Goal: Check status: Check status

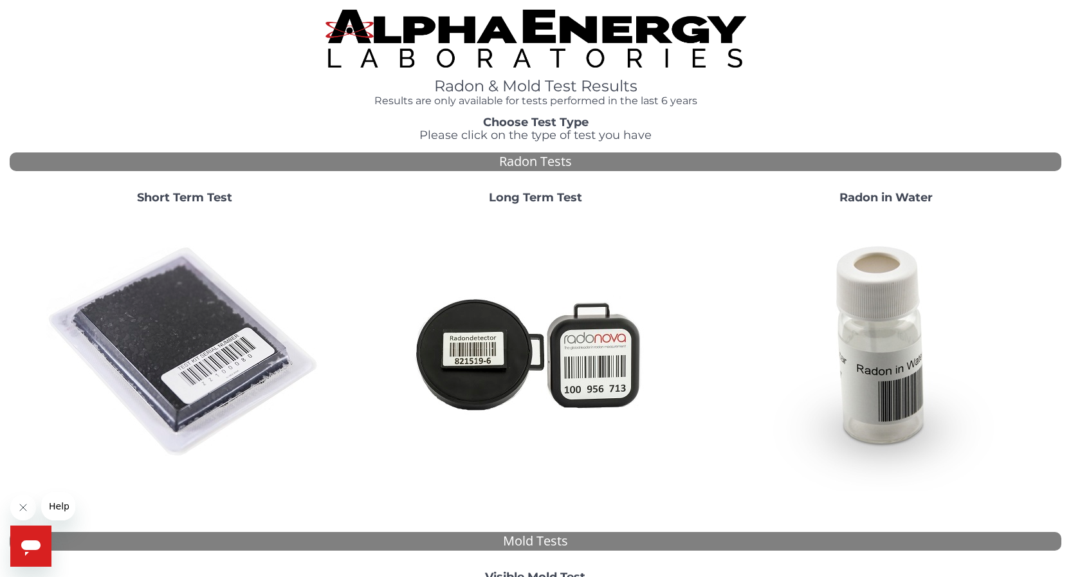
click at [194, 198] on strong "Short Term Test" at bounding box center [184, 197] width 95 height 14
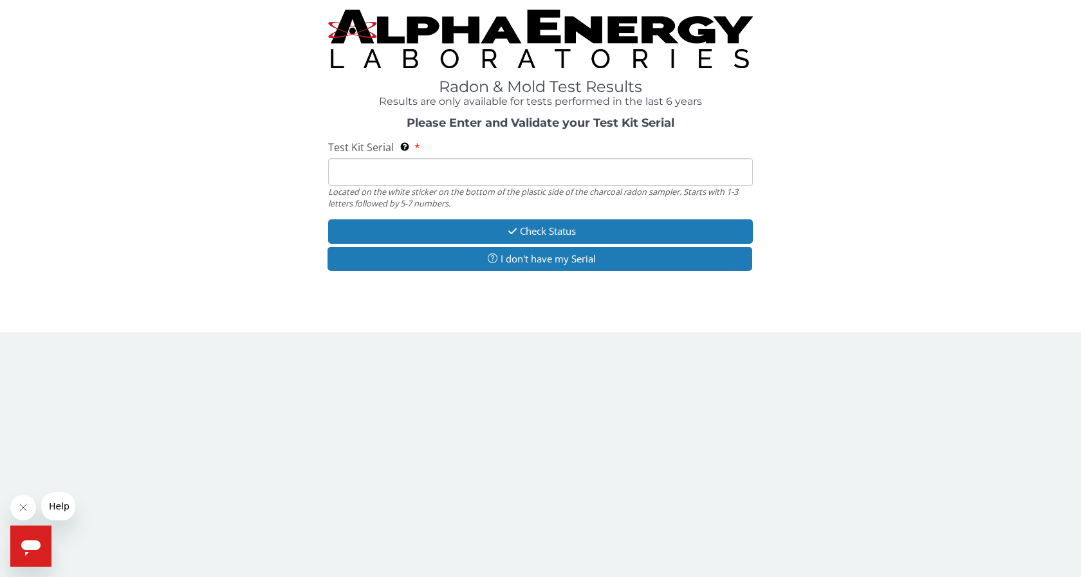
click at [354, 173] on input "Test Kit Serial Located on the white sticker on the bottom of the plastic side …" at bounding box center [540, 172] width 425 height 28
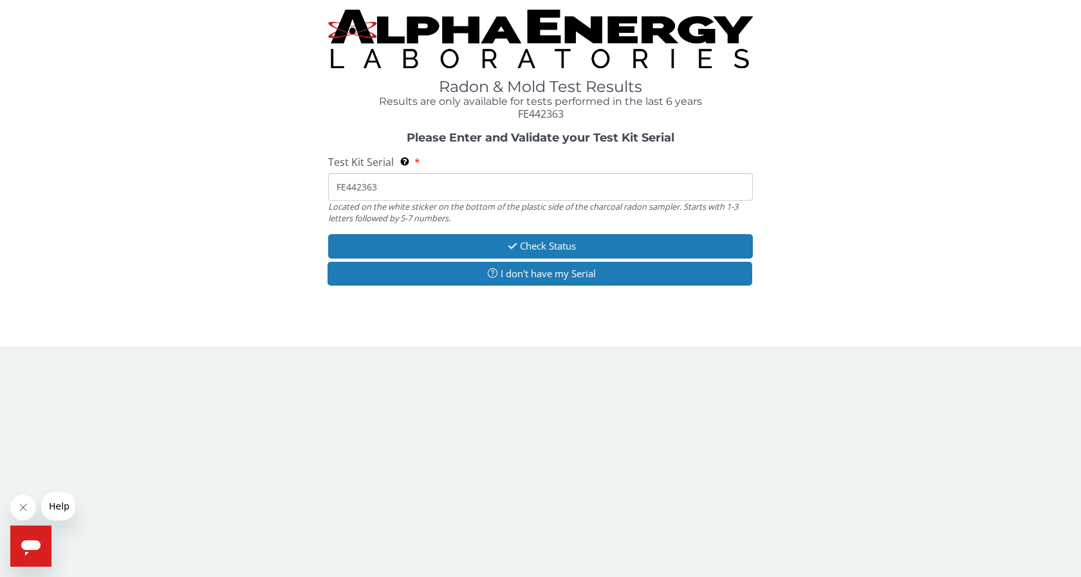
type input "FE442363"
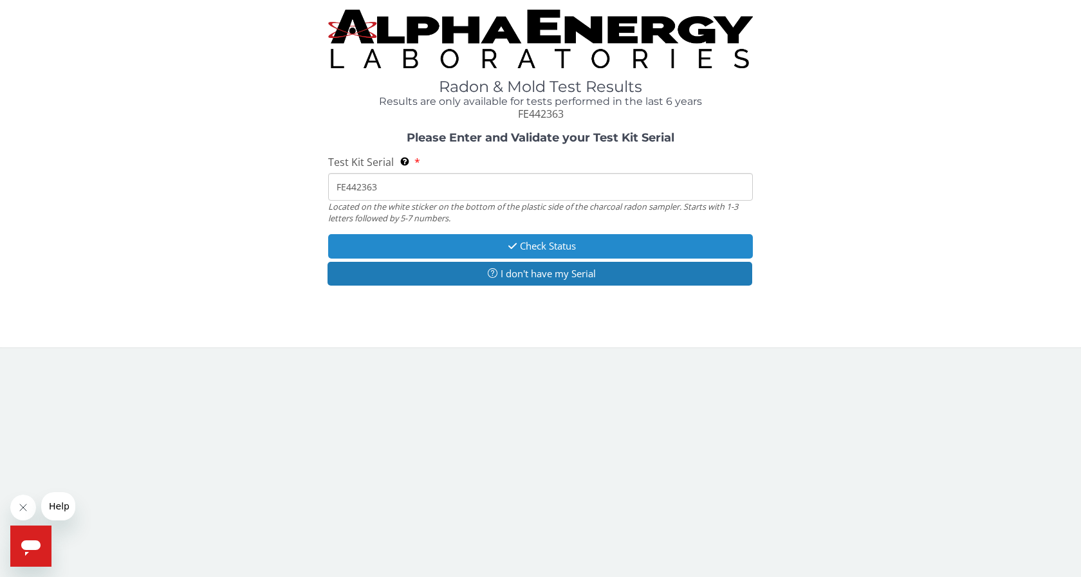
click at [556, 247] on button "Check Status" at bounding box center [540, 246] width 425 height 24
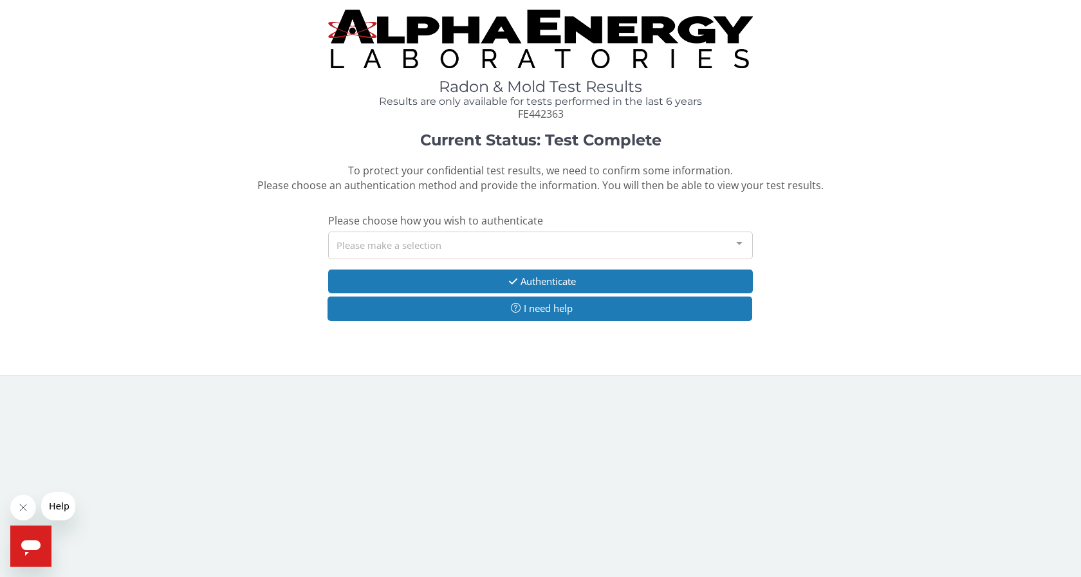
click at [738, 242] on div at bounding box center [739, 244] width 26 height 24
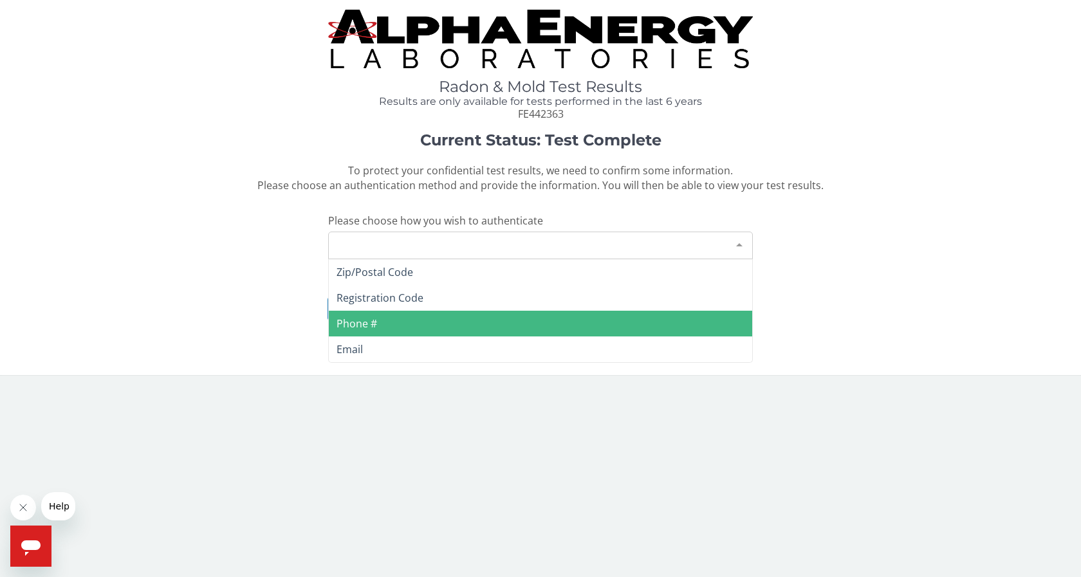
click at [356, 322] on span "Phone #" at bounding box center [356, 324] width 41 height 14
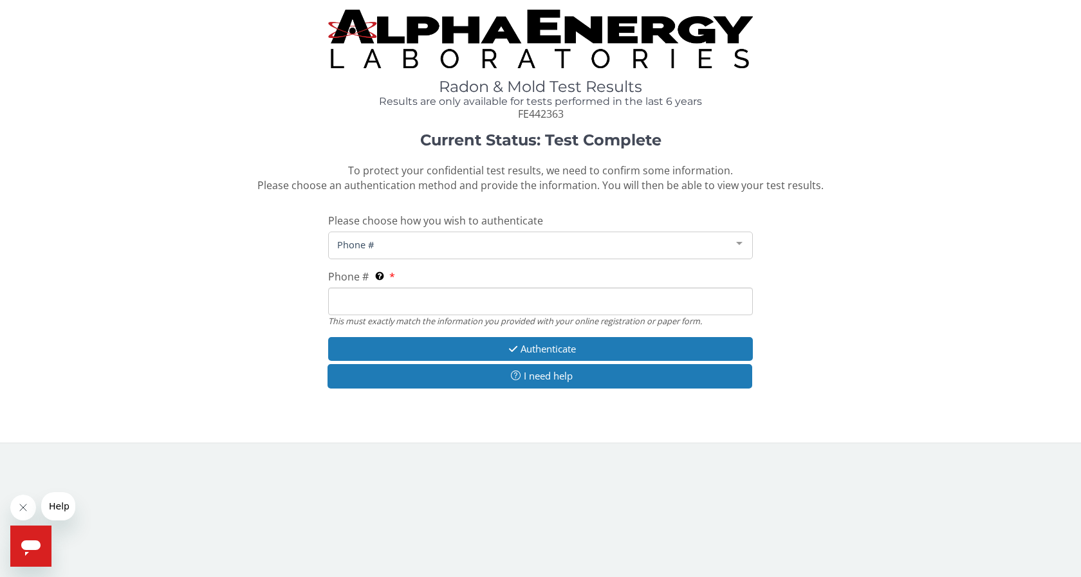
click at [369, 302] on input "Phone # This must exactly match the information you provided with your online r…" at bounding box center [540, 302] width 425 height 28
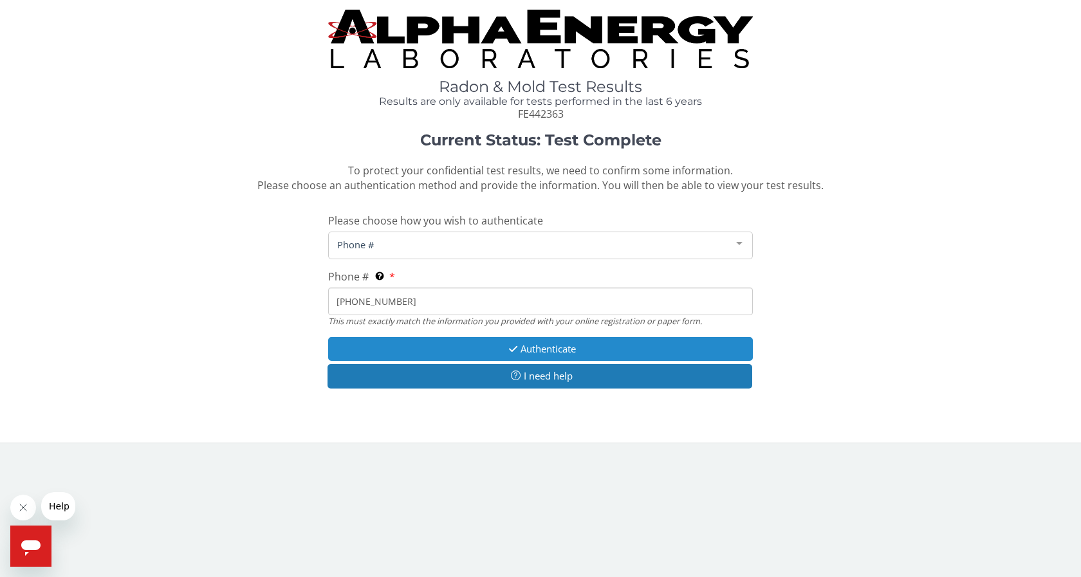
type input "[PHONE_NUMBER]"
click at [558, 347] on button "Authenticate" at bounding box center [540, 349] width 425 height 24
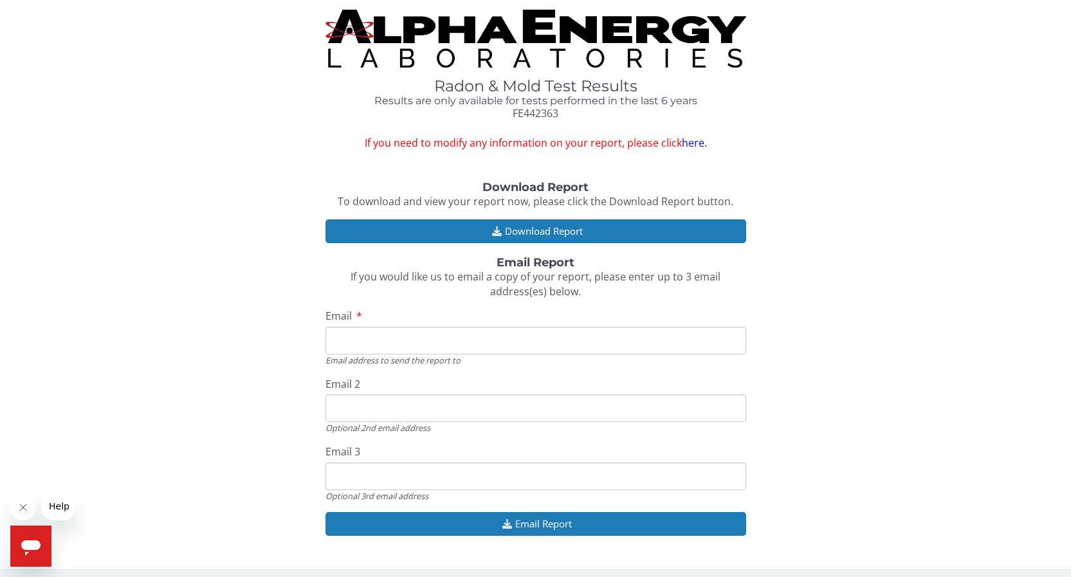
click at [356, 344] on input "Email" at bounding box center [536, 341] width 421 height 28
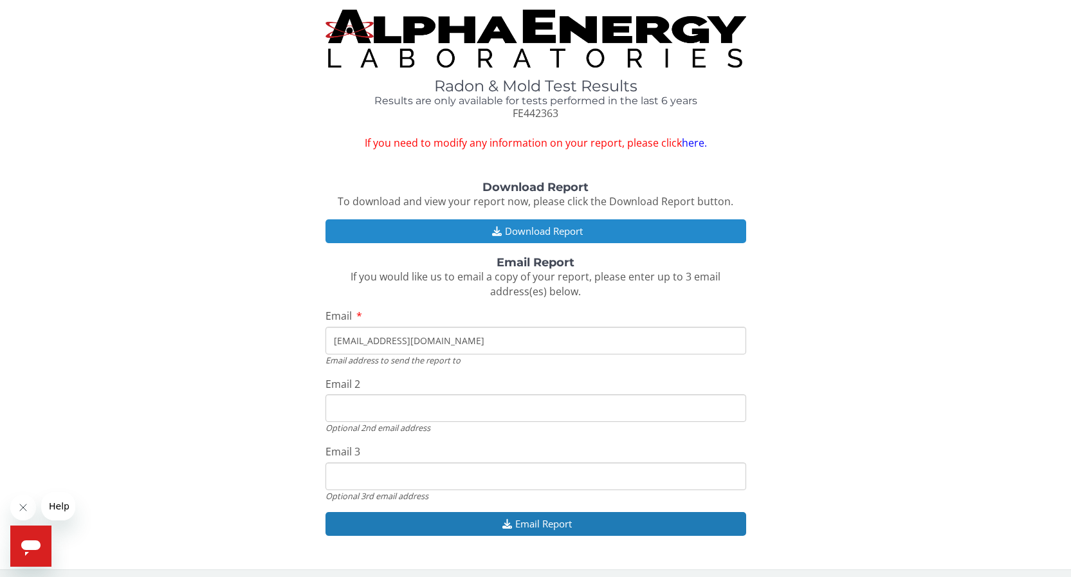
type input "[EMAIL_ADDRESS][DOMAIN_NAME]"
click at [558, 230] on button "Download Report" at bounding box center [536, 231] width 421 height 24
